Goal: Book appointment/travel/reservation

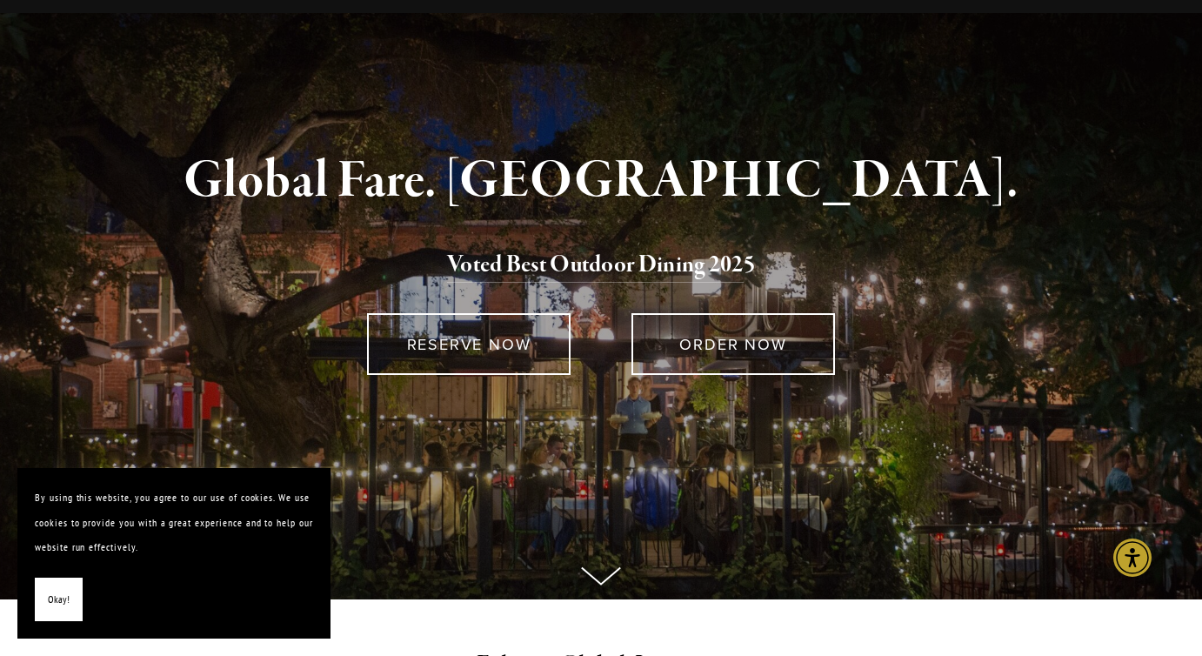
scroll to position [103, 0]
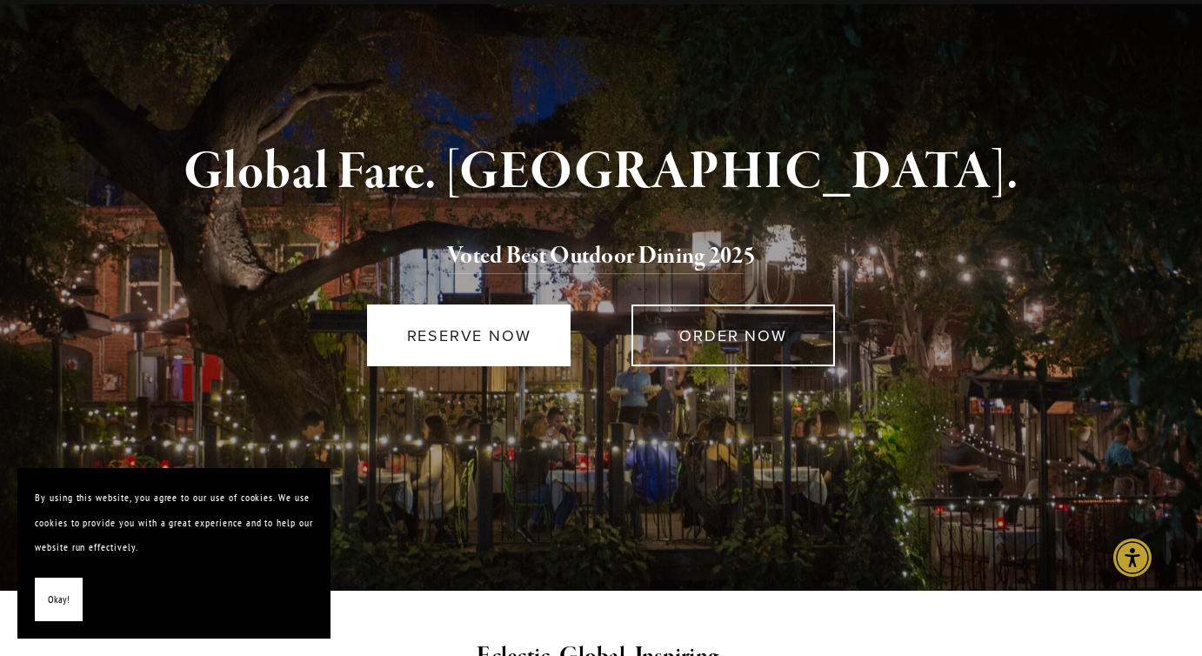
click at [468, 327] on link "RESERVE NOW" at bounding box center [468, 335] width 203 height 62
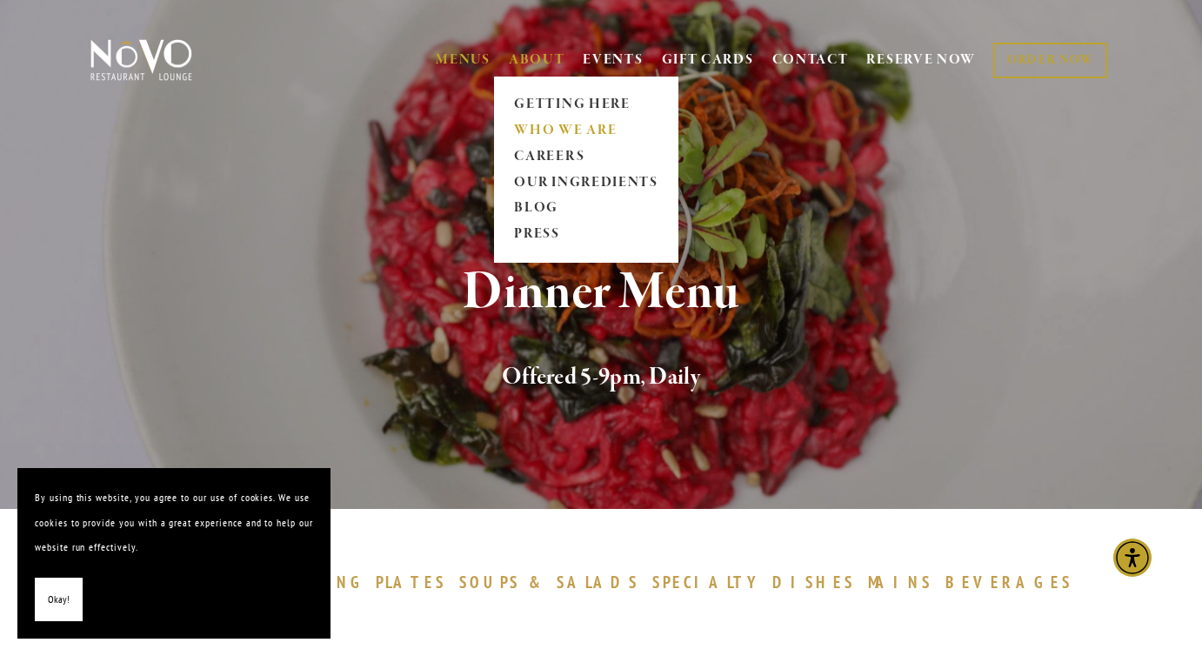
click at [543, 132] on link "WHO WE ARE" at bounding box center [586, 130] width 155 height 26
